Goal: Find specific page/section: Find specific page/section

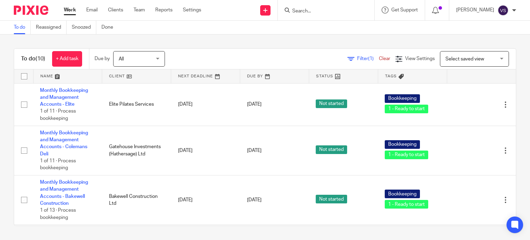
click at [158, 15] on div "Work Email Clients Team Reports Settings Work Email Clients Team Reports Settin…" at bounding box center [134, 10] width 154 height 20
click at [142, 9] on link "Team" at bounding box center [138, 10] width 11 height 7
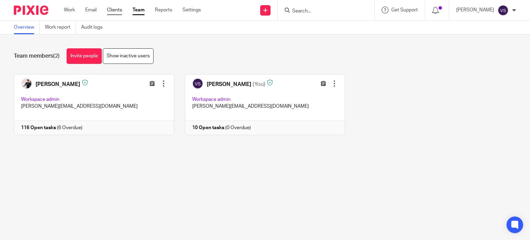
click at [116, 8] on link "Clients" at bounding box center [114, 10] width 15 height 7
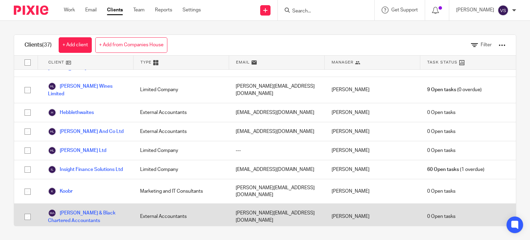
scroll to position [379, 0]
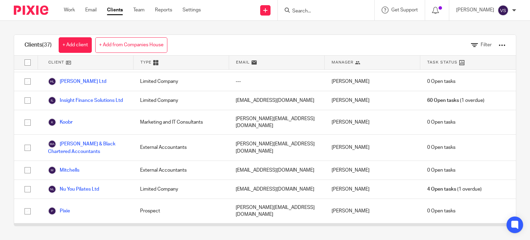
click at [73, 228] on link "Scarlix Ltd" at bounding box center [65, 232] width 35 height 8
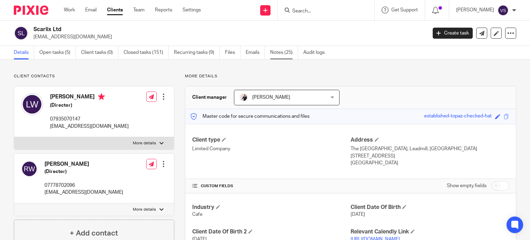
click at [281, 51] on link "Notes (25)" at bounding box center [284, 52] width 28 height 13
